Goal: Contribute content: Contribute content

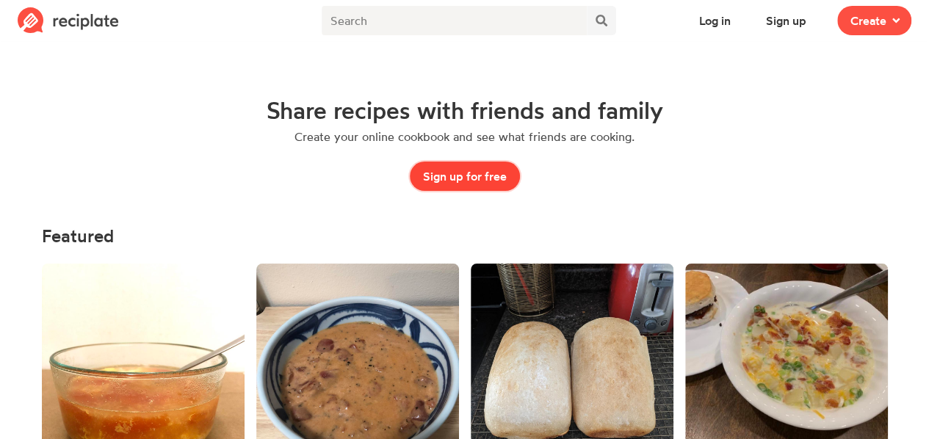
click at [477, 173] on button "Sign up for free" at bounding box center [465, 176] width 110 height 29
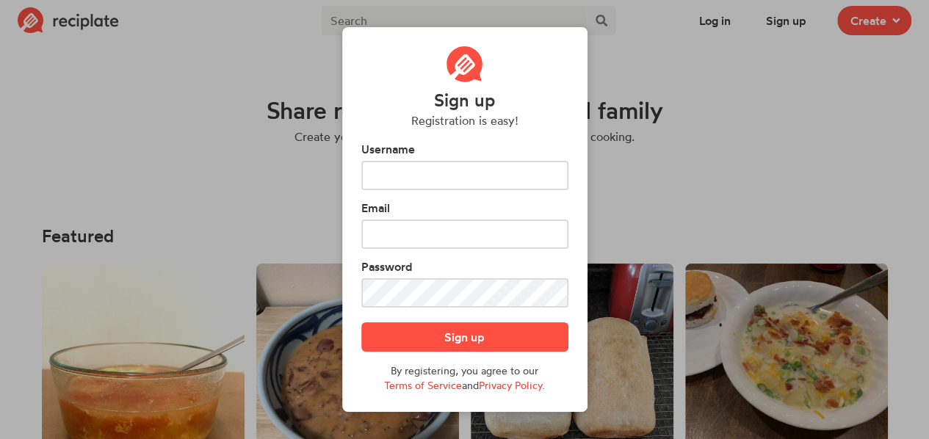
click at [477, 173] on input "text" at bounding box center [464, 175] width 207 height 29
type input "G"
type input "Linville1996"
click at [467, 225] on input "text" at bounding box center [464, 234] width 207 height 29
type input "norma_gonzalez124@yahoo.com"
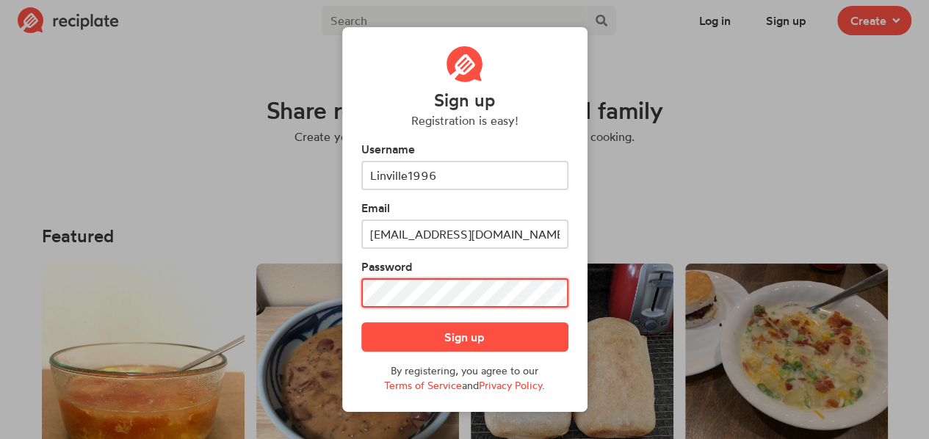
click at [361, 322] on button "Sign up" at bounding box center [464, 336] width 207 height 29
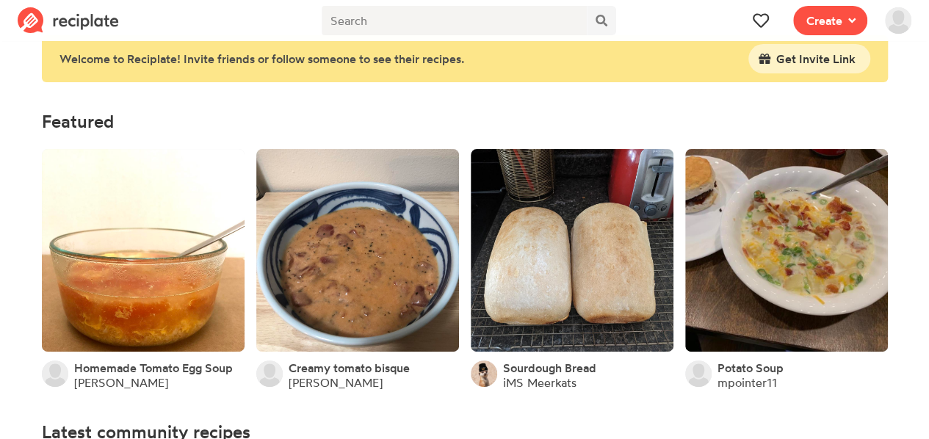
scroll to position [27, 0]
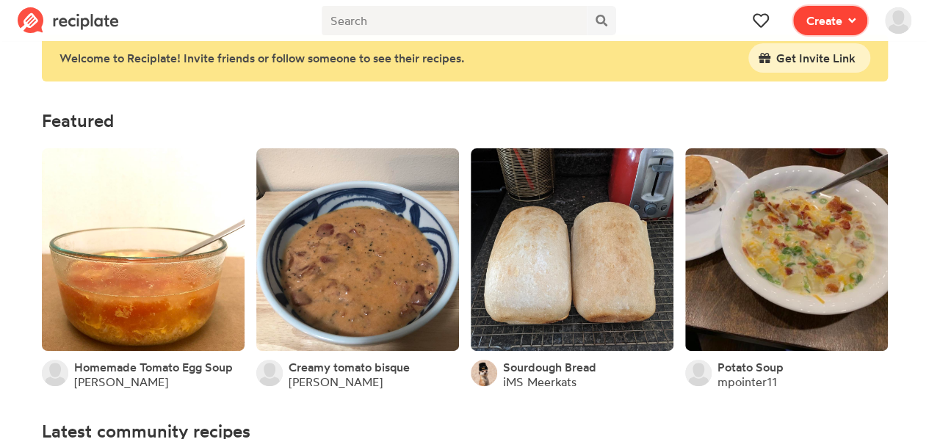
click at [842, 16] on span at bounding box center [848, 21] width 13 height 18
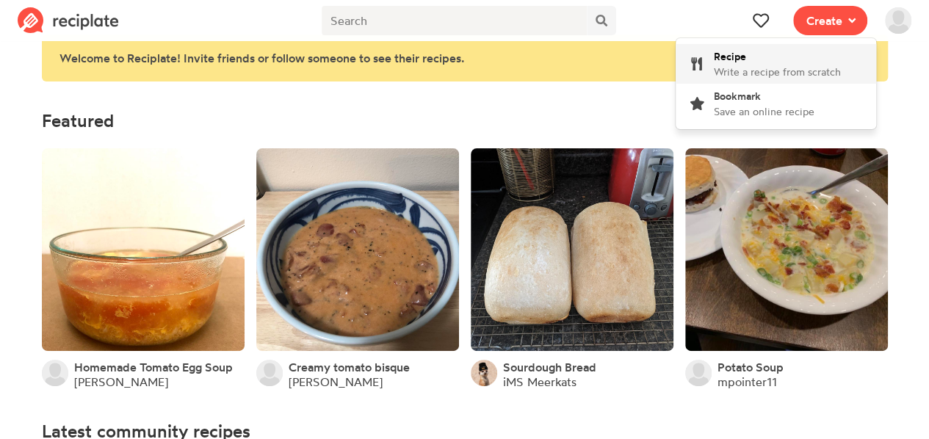
click at [775, 58] on div "Recipe Write a recipe from scratch" at bounding box center [777, 63] width 127 height 31
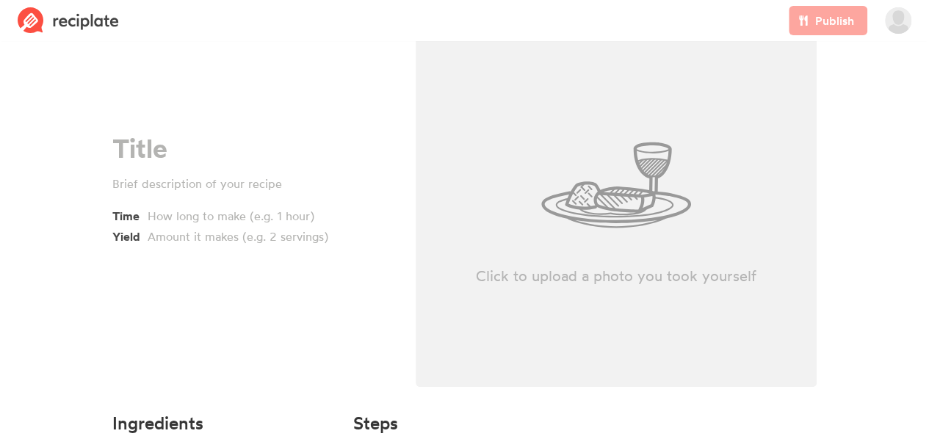
scroll to position [85, 0]
click at [101, 146] on div "Time Yield" at bounding box center [252, 187] width 303 height 430
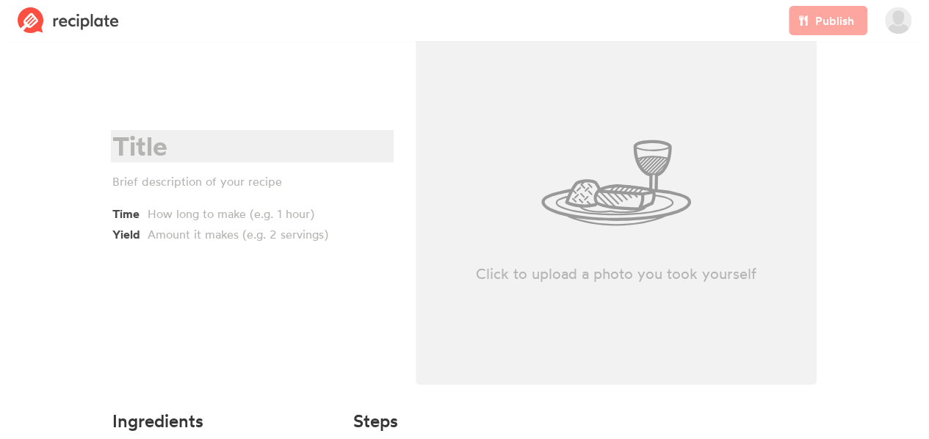
click at [115, 150] on div at bounding box center [249, 146] width 275 height 30
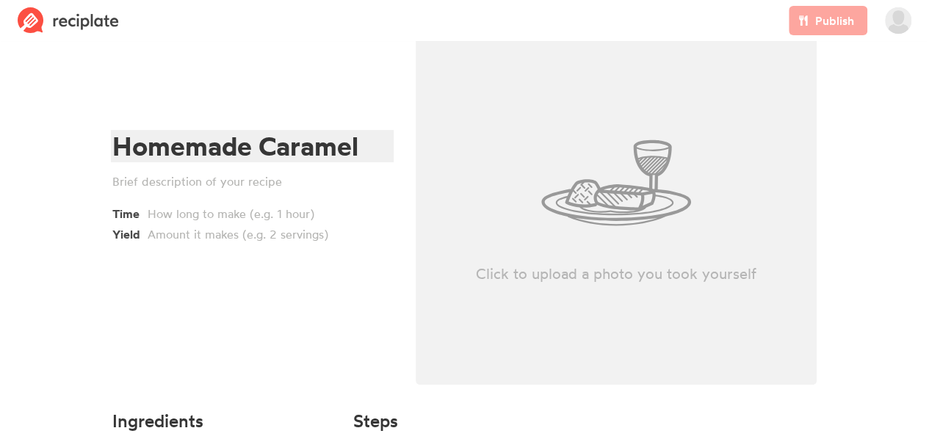
click at [115, 162] on div "Homemade Caramel" at bounding box center [249, 146] width 275 height 30
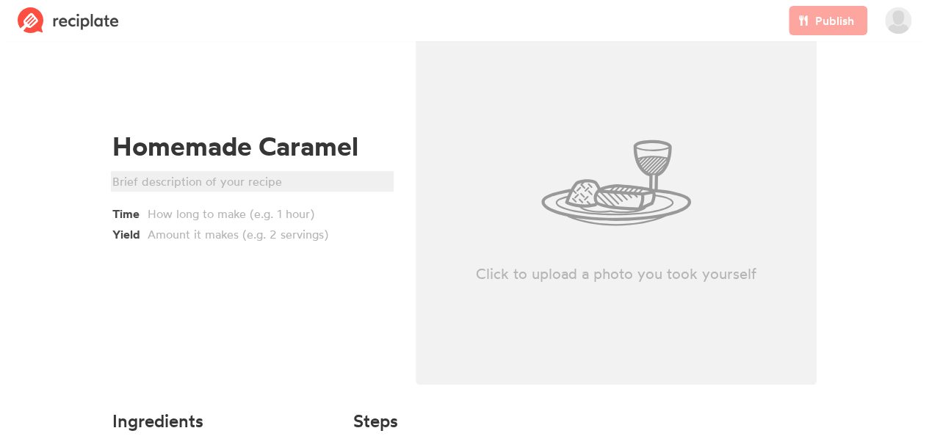
click at [168, 177] on div at bounding box center [249, 182] width 275 height 18
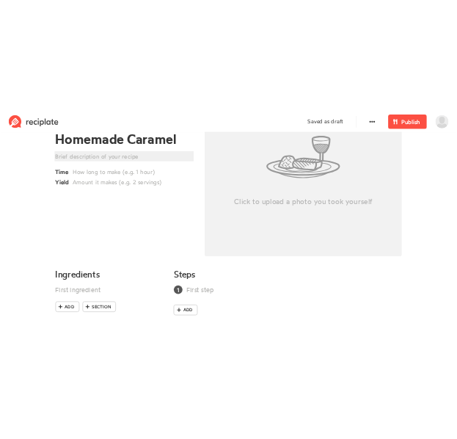
scroll to position [177, 0]
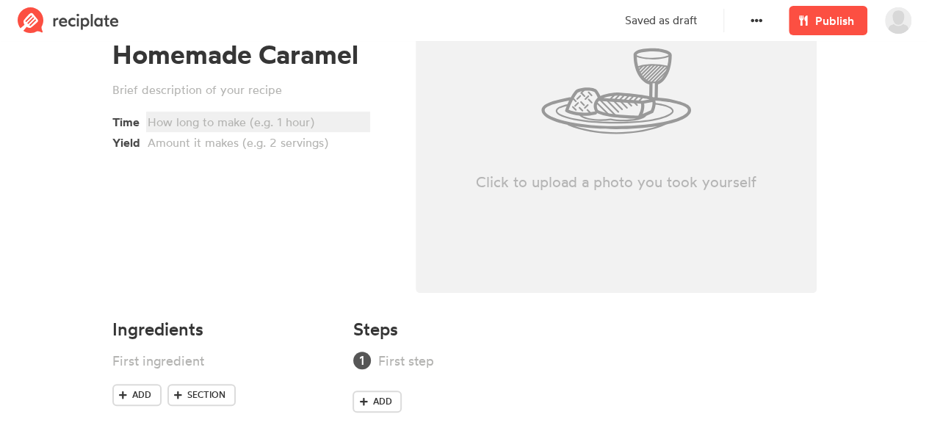
click at [300, 128] on div at bounding box center [256, 122] width 217 height 18
click at [499, 168] on div "Click to upload a photo you took yourself" at bounding box center [617, 91] width 402 height 404
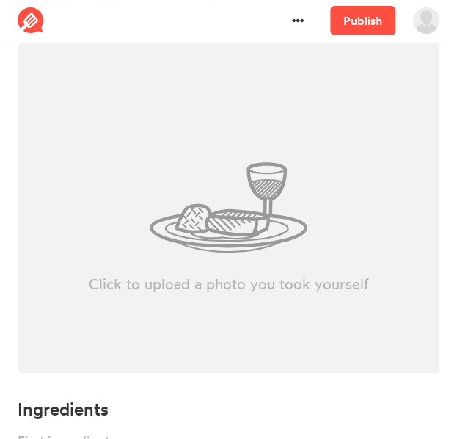
click at [172, 168] on div "Click to upload a photo you took yourself" at bounding box center [229, 208] width 422 height 330
click at [210, 133] on div "Click to upload a photo you took yourself" at bounding box center [229, 208] width 422 height 330
click at [286, 149] on div "Click to upload a photo you took yourself" at bounding box center [229, 208] width 422 height 330
click at [168, 235] on div "Click to upload a photo you took yourself" at bounding box center [229, 208] width 422 height 330
click at [261, 206] on div "Click to upload a photo you took yourself" at bounding box center [229, 208] width 422 height 330
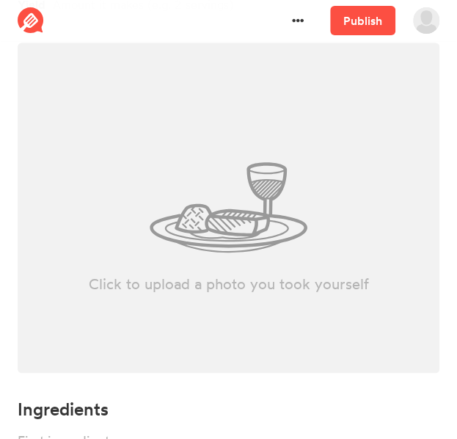
click at [197, 183] on div "Click to upload a photo you took yourself" at bounding box center [229, 208] width 422 height 330
type input "C:\fakepath\Screenshot [DATE] 212108.png"
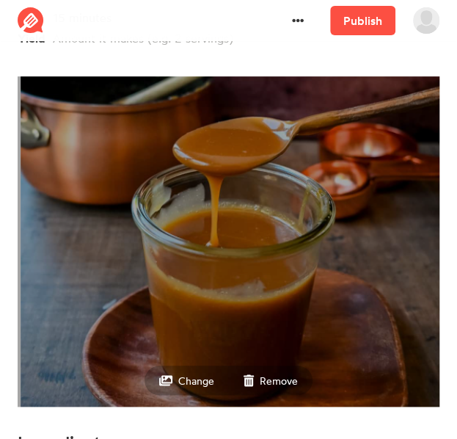
scroll to position [181, 0]
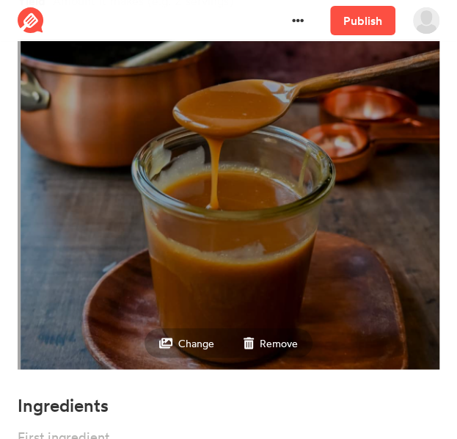
click at [395, 130] on img at bounding box center [229, 204] width 422 height 330
click at [122, 336] on img at bounding box center [229, 204] width 422 height 330
click at [182, 341] on small "Change" at bounding box center [196, 343] width 36 height 12
drag, startPoint x: 223, startPoint y: 101, endPoint x: 272, endPoint y: 341, distance: 245.6
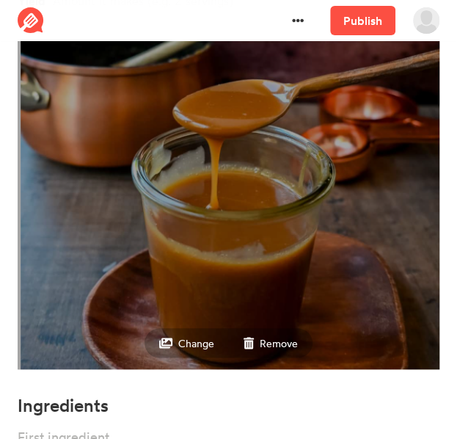
click at [272, 341] on small "Remove" at bounding box center [279, 343] width 38 height 12
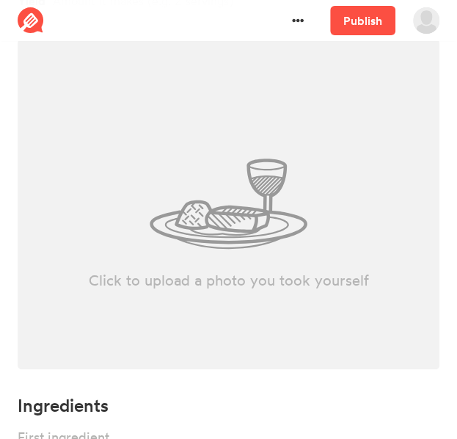
click at [206, 244] on div "Click to upload a photo you took yourself" at bounding box center [229, 204] width 422 height 330
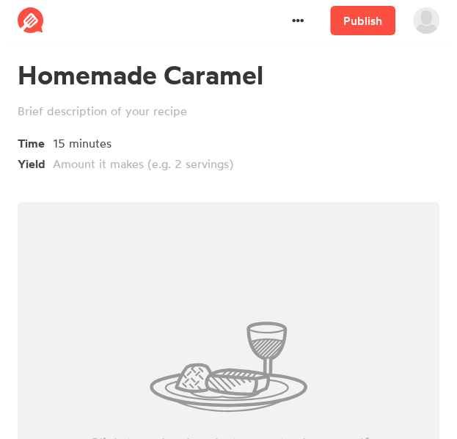
scroll to position [36, 0]
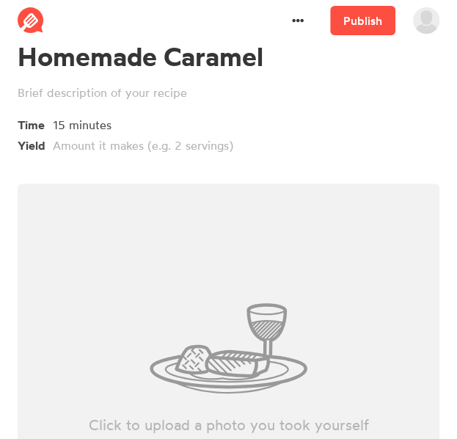
click at [250, 269] on div "Click to upload a photo you took yourself" at bounding box center [229, 349] width 422 height 330
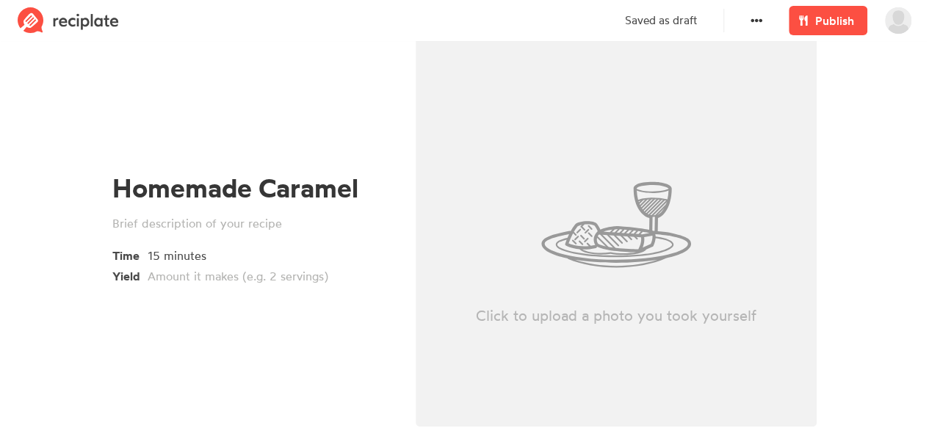
scroll to position [37, 0]
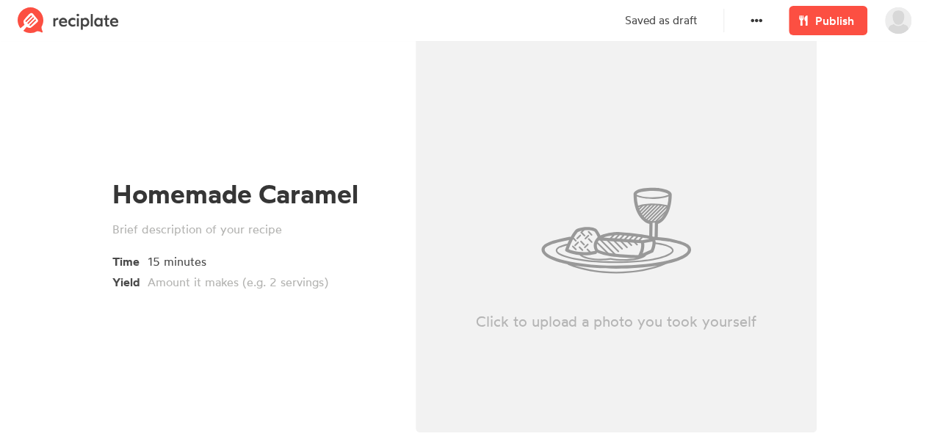
click at [633, 173] on div "Click to upload a photo you took yourself" at bounding box center [617, 231] width 402 height 404
click at [516, 192] on div "Click to upload a photo you took yourself" at bounding box center [617, 231] width 402 height 404
click at [496, 137] on div "Click to upload a photo you took yourself" at bounding box center [617, 231] width 402 height 404
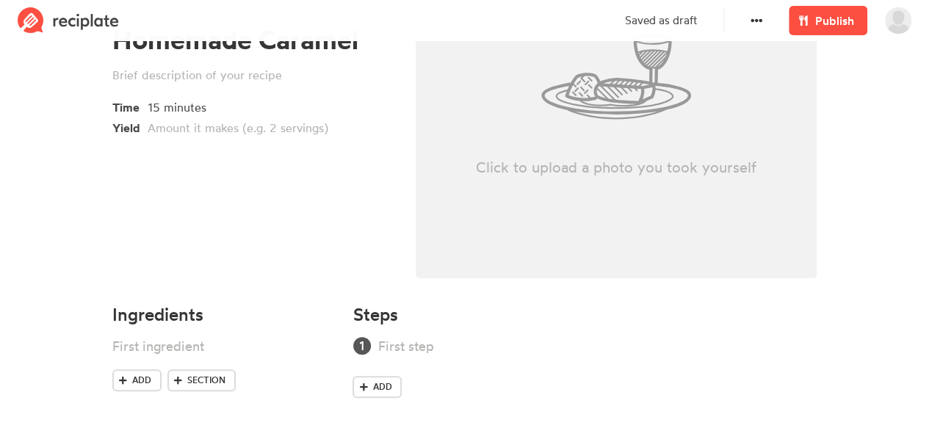
scroll to position [0, 0]
